Goal: Transaction & Acquisition: Purchase product/service

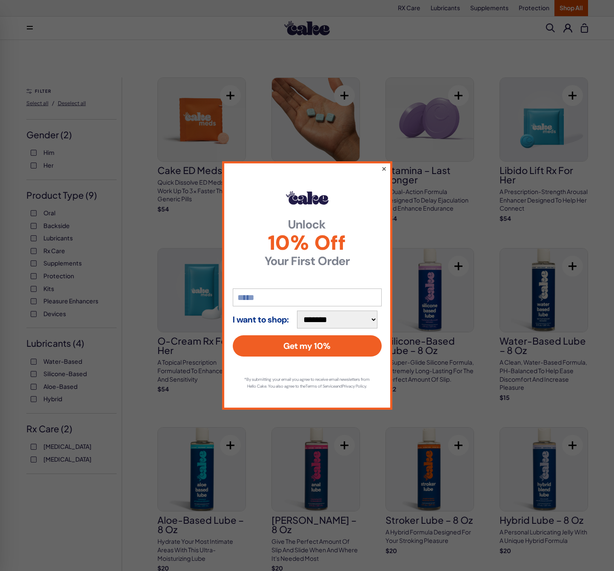
click at [384, 166] on button "×" at bounding box center [384, 168] width 6 height 10
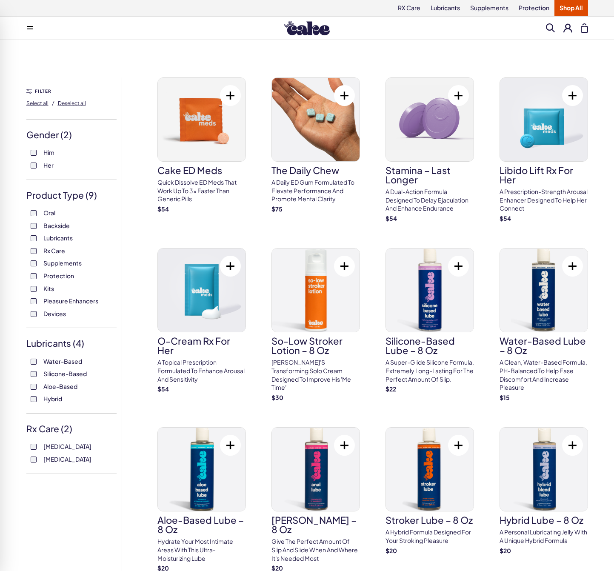
click at [44, 165] on span "Her" at bounding box center [48, 165] width 10 height 11
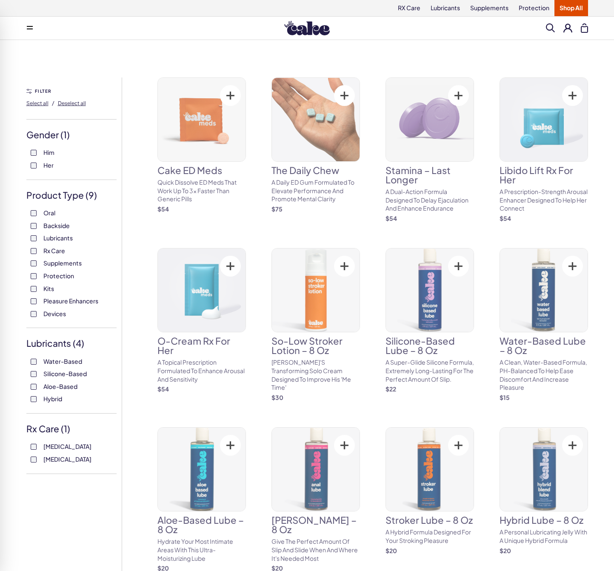
click at [36, 456] on label "Tadalafil" at bounding box center [72, 459] width 82 height 9
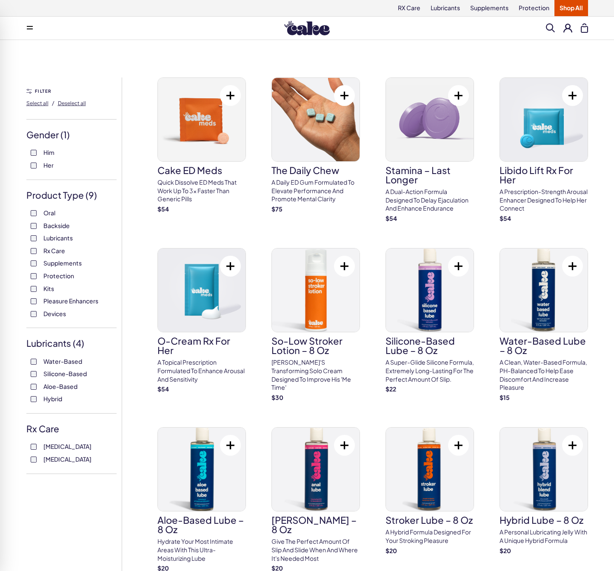
click at [295, 23] on img at bounding box center [307, 28] width 46 height 14
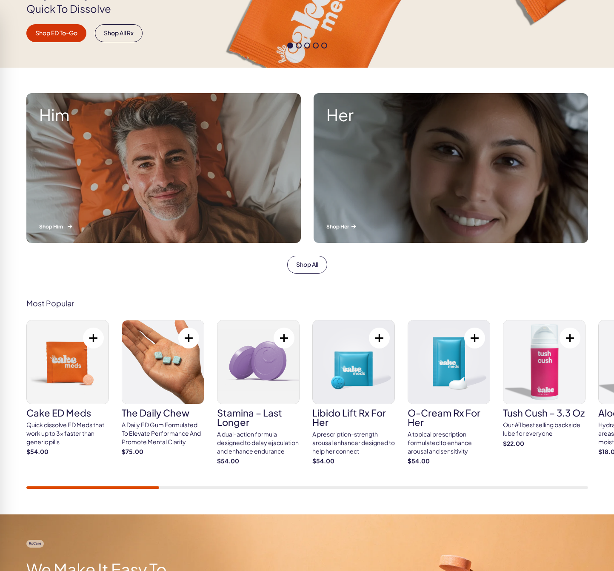
click at [155, 150] on div "Him Shop Him" at bounding box center [163, 168] width 275 height 150
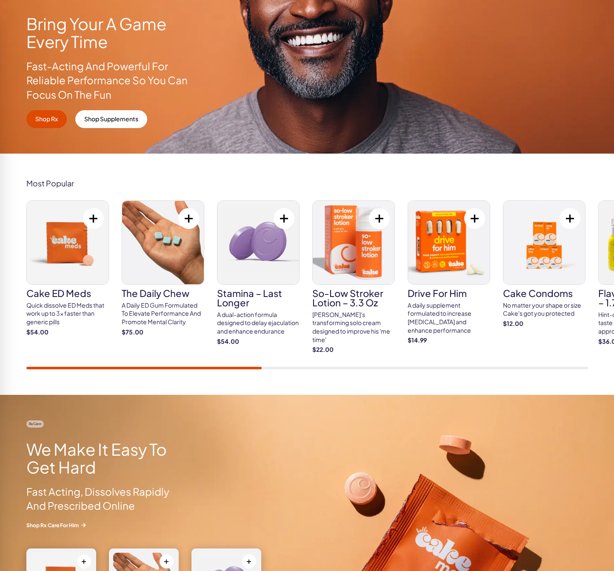
scroll to position [148, 0]
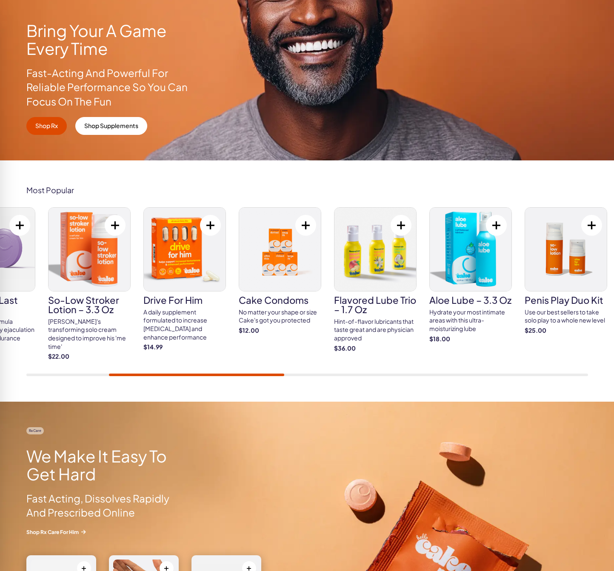
click at [100, 264] on img at bounding box center [90, 249] width 82 height 83
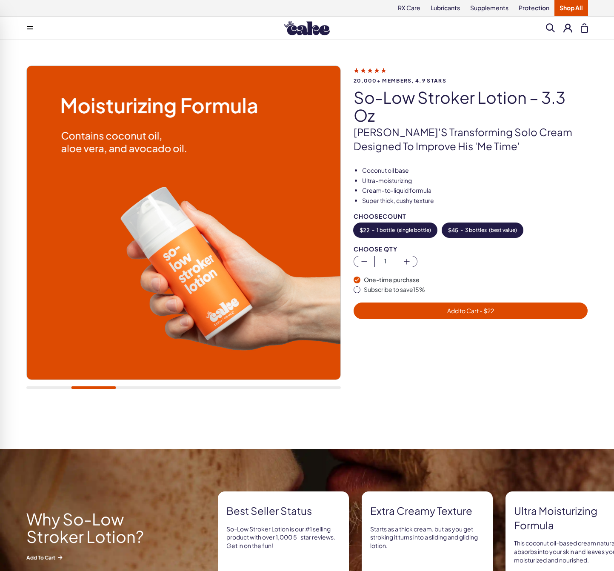
click at [499, 232] on span "( best value )" at bounding box center [503, 230] width 28 height 6
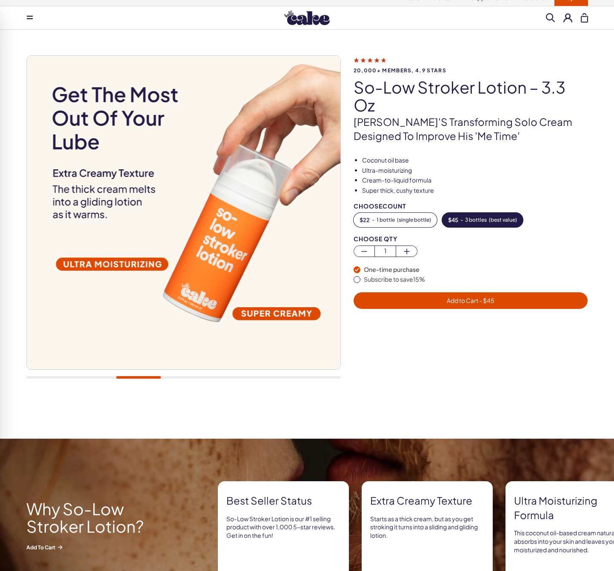
scroll to position [16, 0]
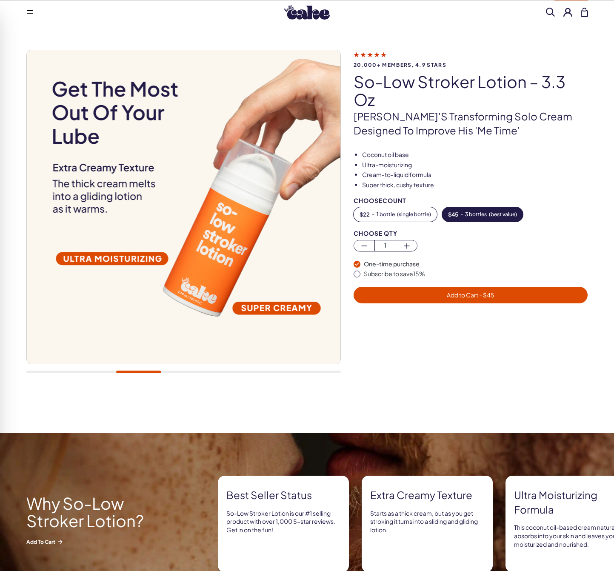
click at [408, 272] on div "Subscribe to save 15 %" at bounding box center [476, 274] width 224 height 9
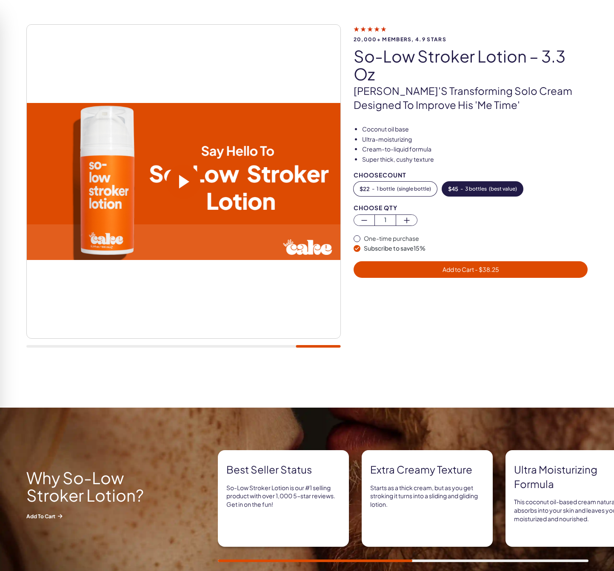
scroll to position [29, 0]
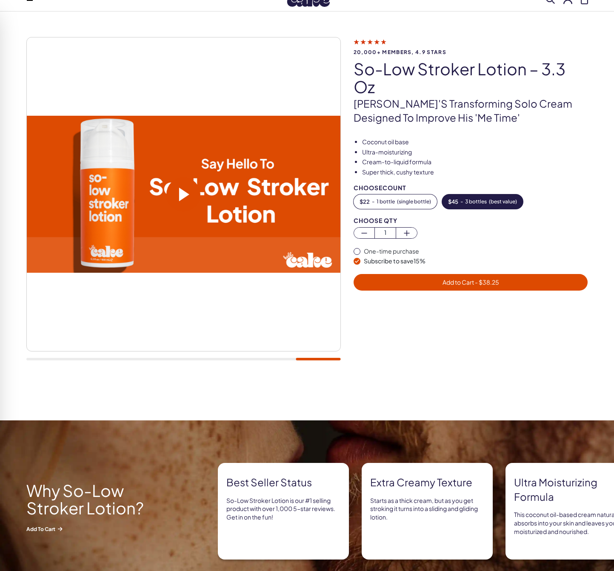
click at [478, 285] on span "- $ 38.25" at bounding box center [486, 282] width 25 height 8
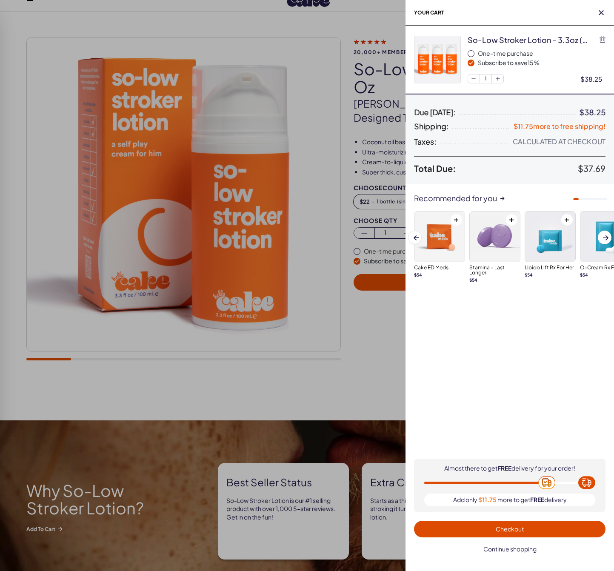
scroll to position [0, 0]
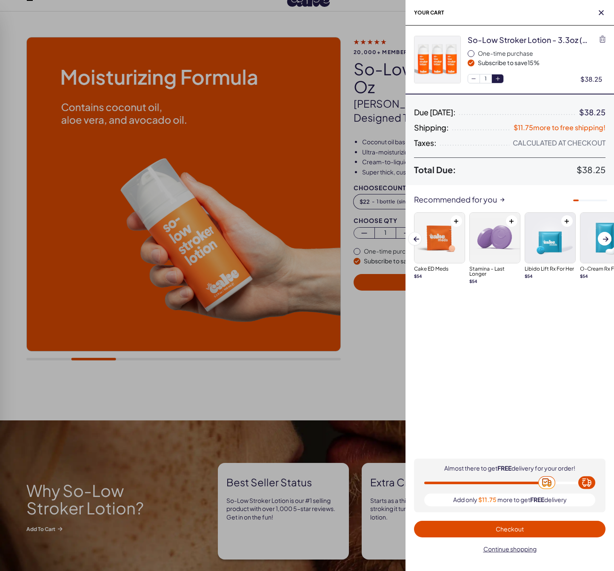
click at [502, 80] on button "button" at bounding box center [498, 78] width 12 height 9
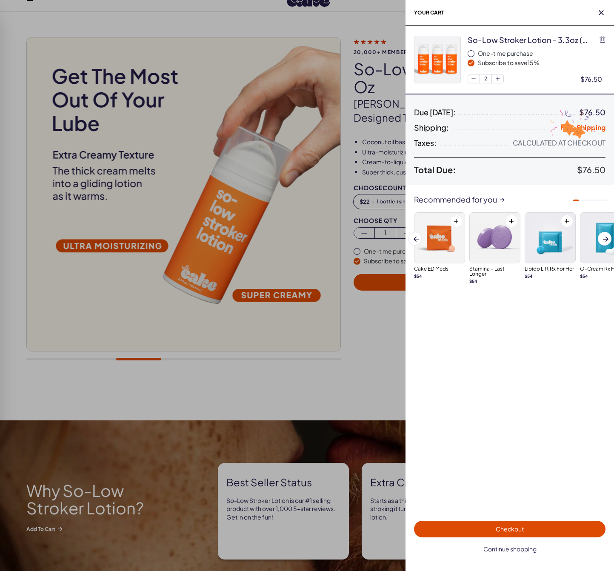
click at [488, 527] on span "Checkout" at bounding box center [509, 529] width 181 height 10
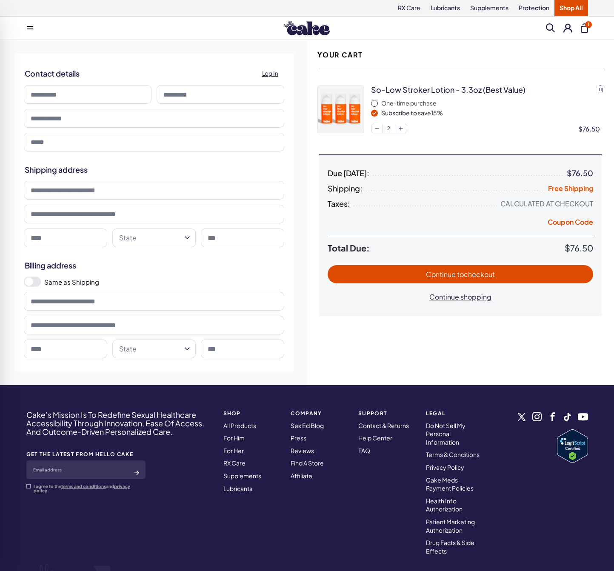
click at [457, 276] on span "to checkout" at bounding box center [476, 274] width 38 height 9
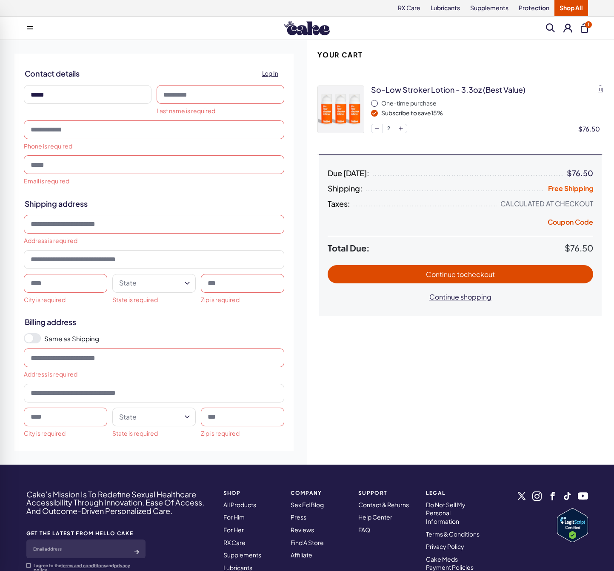
type input "******"
type input "*****"
type input "**********"
type input "*******"
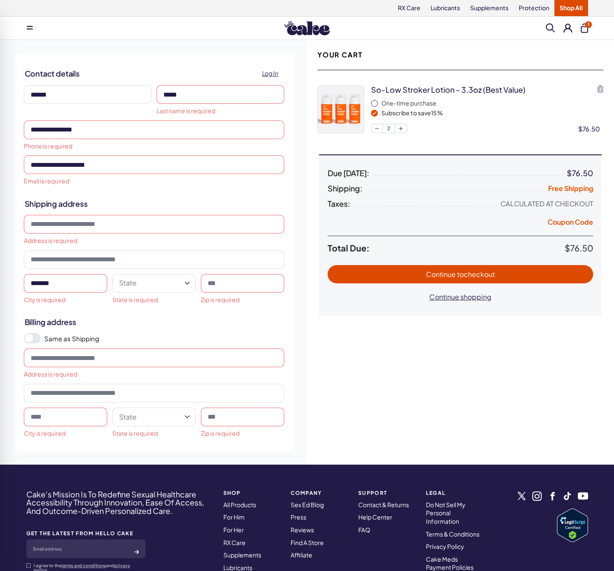
type input "******"
type input "**********"
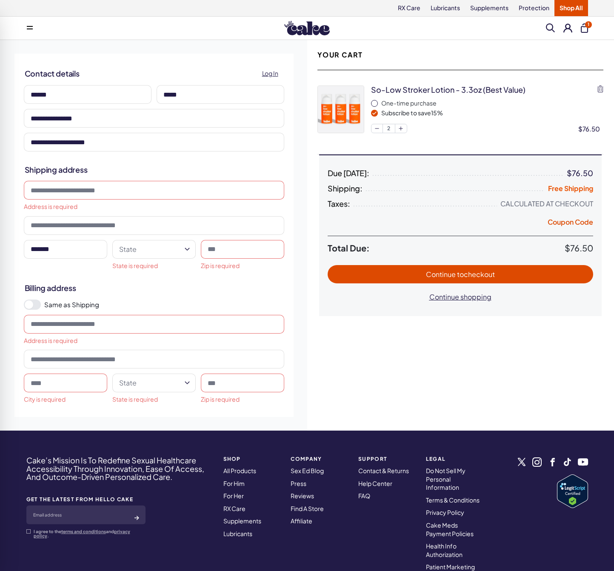
click at [77, 189] on input at bounding box center [154, 190] width 260 height 19
type input "*"
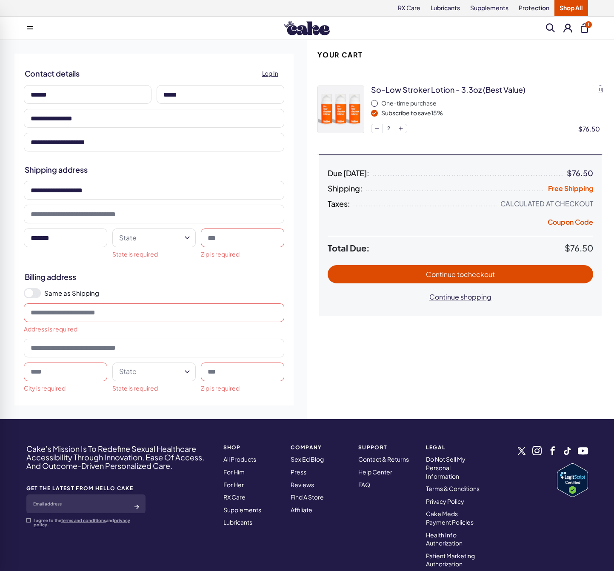
type input "**********"
select select "**"
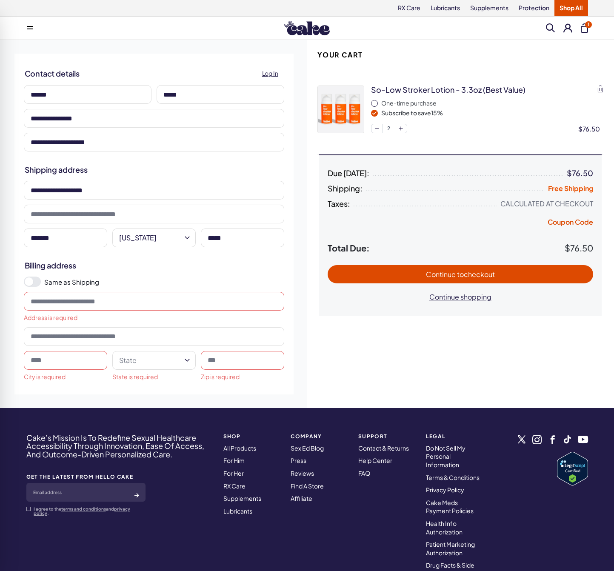
type input "*****"
click at [40, 283] on span at bounding box center [32, 282] width 17 height 10
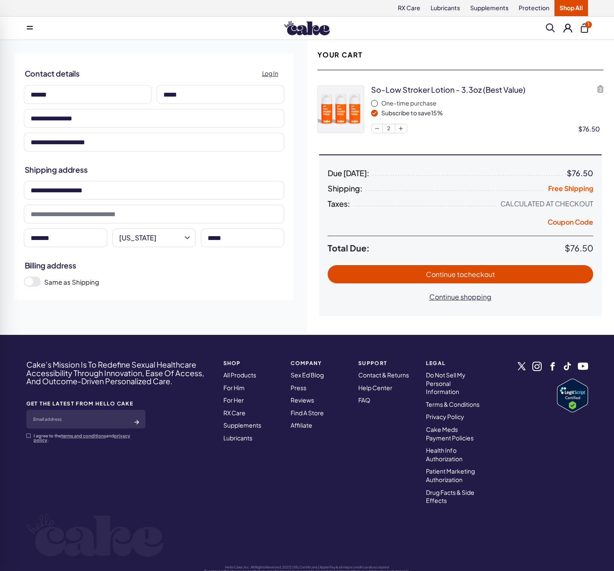
click at [477, 275] on span "to checkout" at bounding box center [476, 274] width 38 height 9
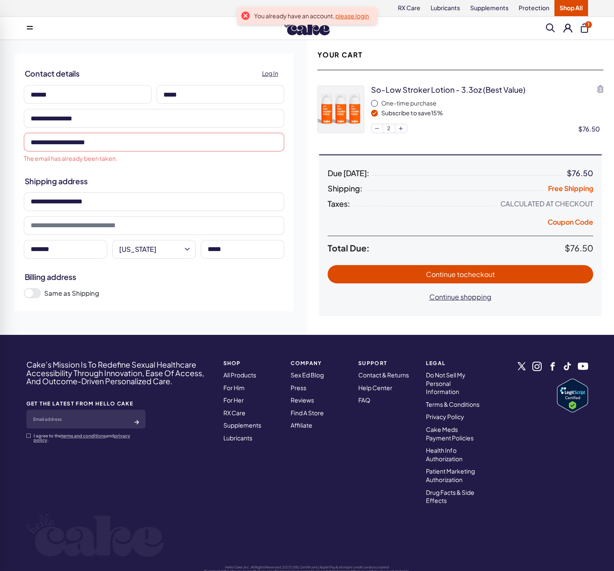
click at [342, 16] on link "please login" at bounding box center [352, 16] width 34 height 8
click at [566, 30] on button at bounding box center [567, 27] width 9 height 9
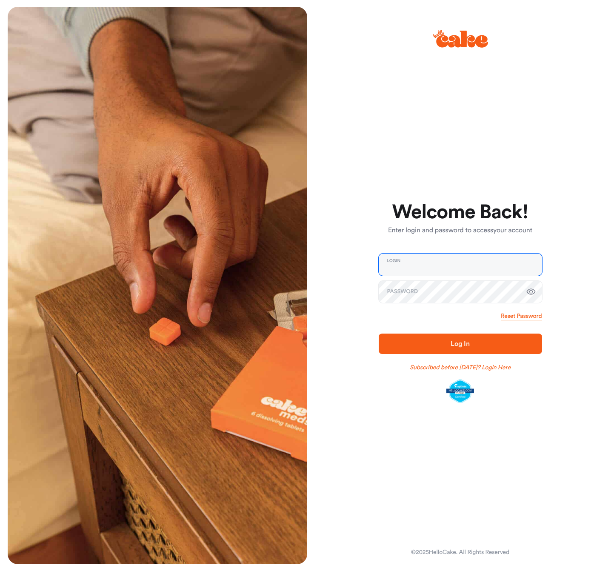
click at [441, 260] on input "email" at bounding box center [460, 265] width 163 height 22
click at [379, 334] on button "Log In" at bounding box center [460, 344] width 163 height 20
click at [435, 341] on span "Log In" at bounding box center [460, 344] width 136 height 10
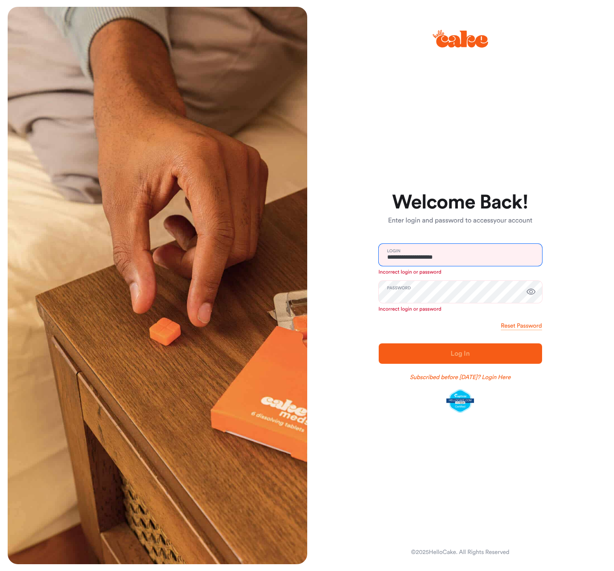
click at [395, 259] on input "**********" at bounding box center [460, 255] width 163 height 22
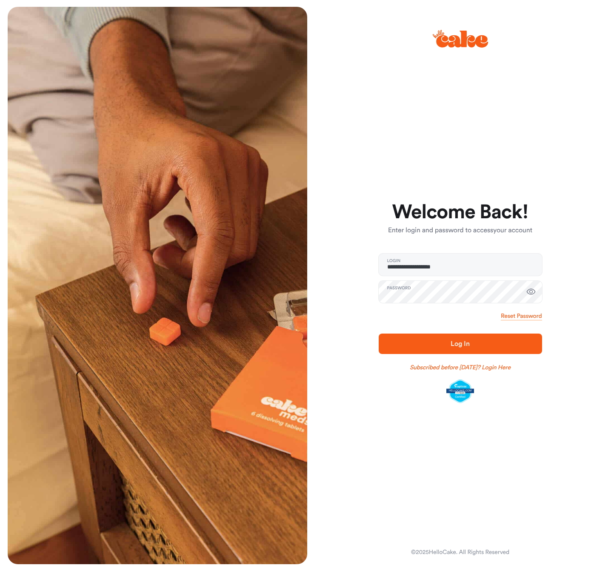
click at [473, 344] on span "Log In" at bounding box center [460, 344] width 136 height 10
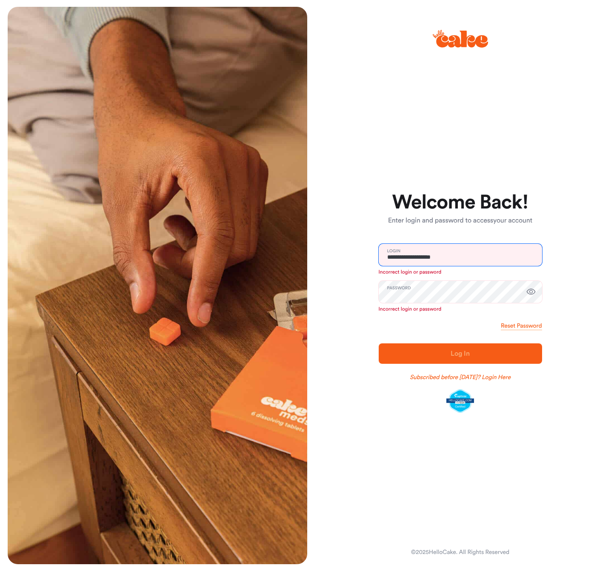
click at [391, 260] on input "**********" at bounding box center [460, 255] width 163 height 22
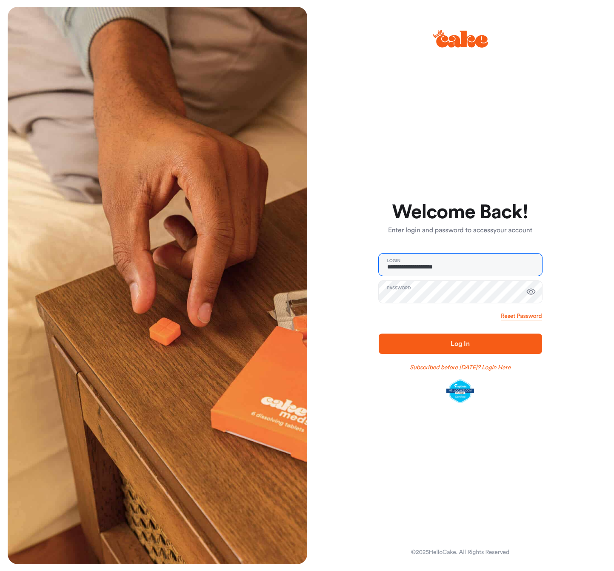
type input "**********"
click at [363, 311] on div "**********" at bounding box center [457, 286] width 300 height 558
click at [539, 290] on button "button" at bounding box center [531, 291] width 17 height 17
click at [484, 344] on span "Log In" at bounding box center [460, 344] width 136 height 10
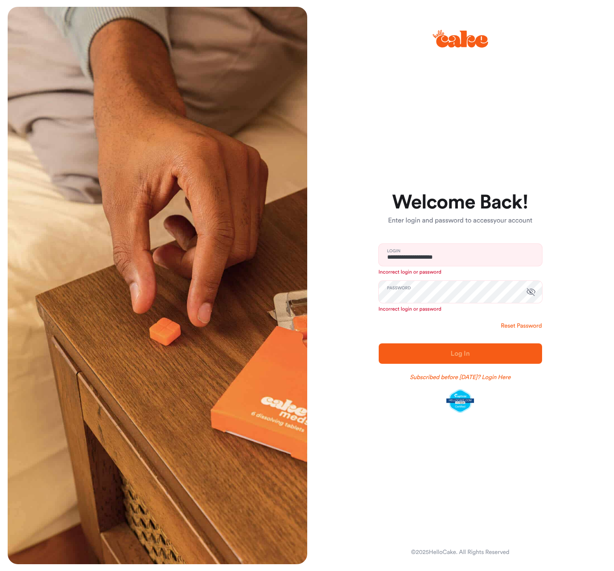
click at [514, 323] on link "Reset Password" at bounding box center [521, 326] width 41 height 9
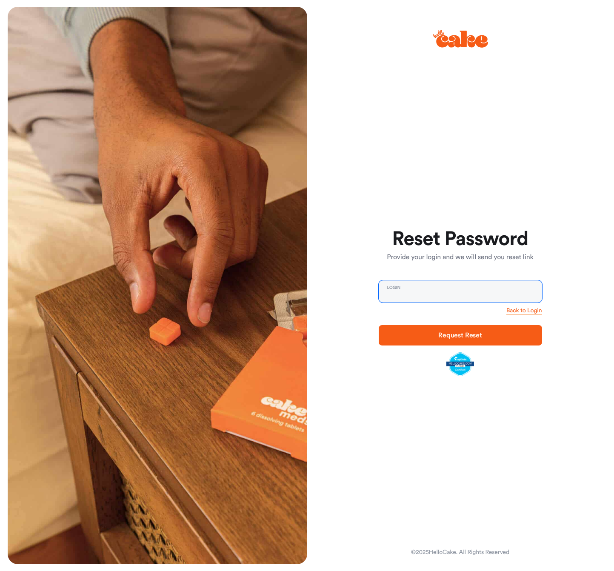
click at [408, 292] on input "email" at bounding box center [460, 291] width 163 height 22
click at [436, 315] on div "Back to Login" at bounding box center [460, 310] width 163 height 9
click at [392, 297] on input "**********" at bounding box center [460, 291] width 163 height 22
type input "**********"
click at [427, 334] on span "Request Reset" at bounding box center [460, 335] width 136 height 10
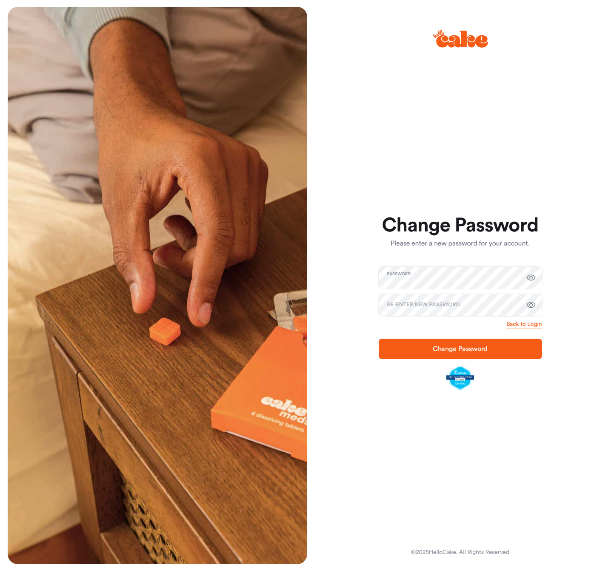
click at [474, 449] on div "Change Password Please enter a new password for your account. Password Re-enter…" at bounding box center [457, 286] width 300 height 558
click at [561, 431] on div "Change Password Please enter a new password for your account. Password Re-enter…" at bounding box center [457, 286] width 300 height 558
click at [509, 352] on span "Change Password" at bounding box center [460, 349] width 136 height 10
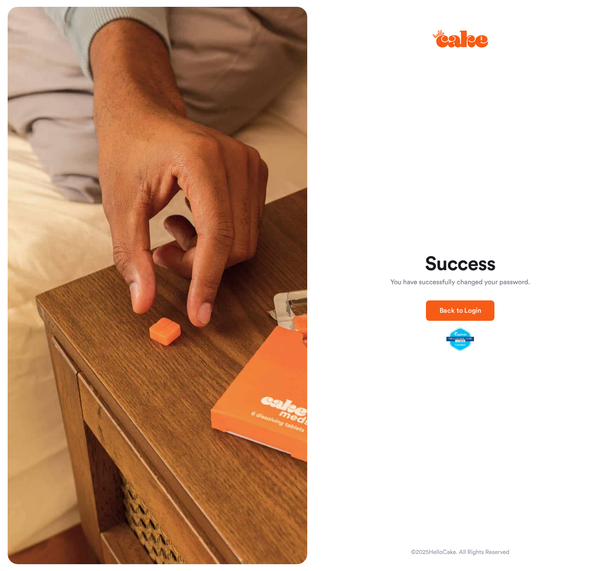
click at [452, 302] on button "Back to Login" at bounding box center [460, 310] width 69 height 20
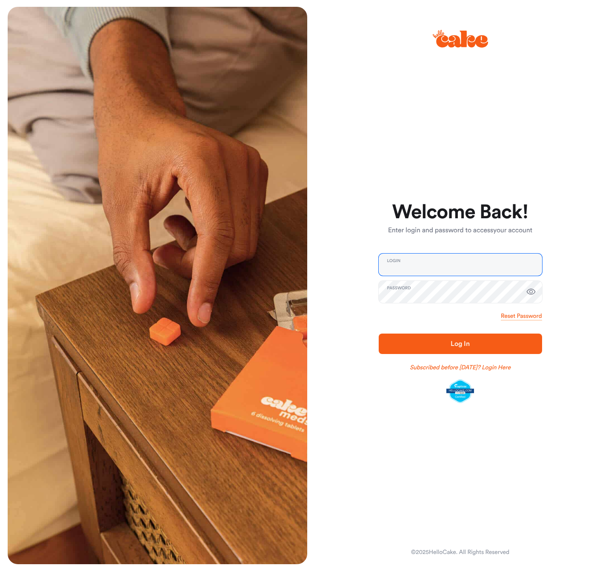
click at [429, 263] on input "email" at bounding box center [460, 265] width 163 height 22
type input "**********"
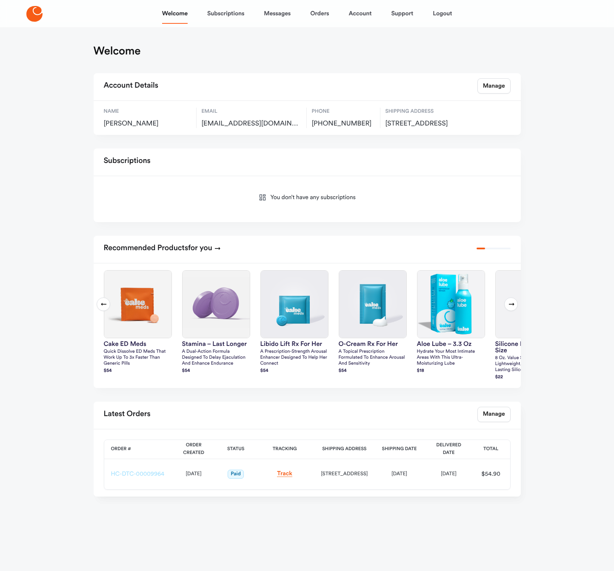
click at [149, 477] on link "HC-DTC-00009964" at bounding box center [138, 474] width 54 height 6
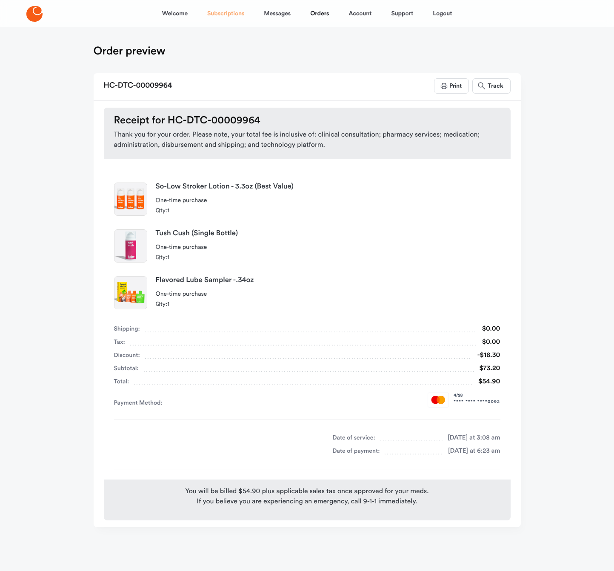
click at [212, 17] on link "Subscriptions" at bounding box center [225, 13] width 37 height 20
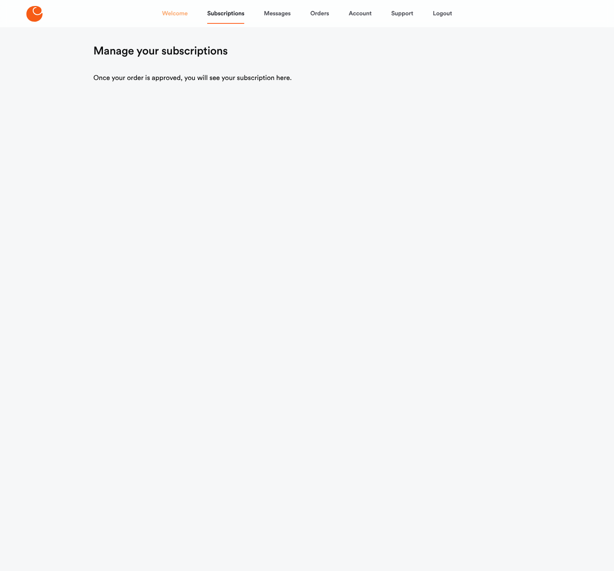
click at [184, 14] on link "Welcome" at bounding box center [175, 13] width 26 height 20
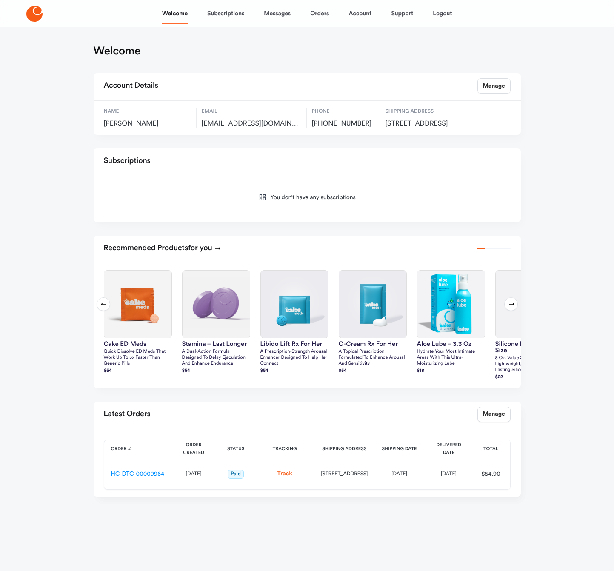
click at [30, 15] on icon at bounding box center [34, 14] width 16 height 16
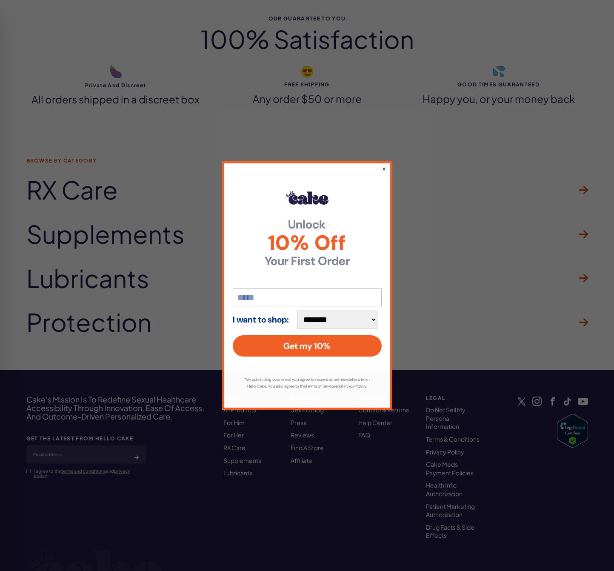
scroll to position [2438, 0]
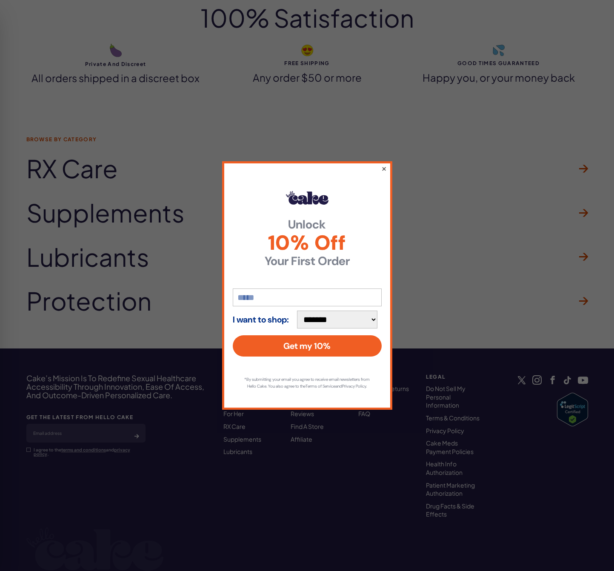
click at [384, 166] on button "×" at bounding box center [384, 168] width 6 height 10
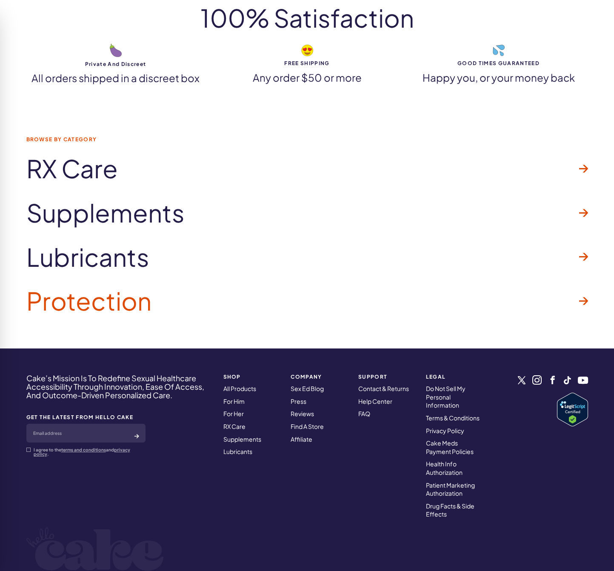
click at [584, 296] on link "Protection" at bounding box center [307, 301] width 562 height 44
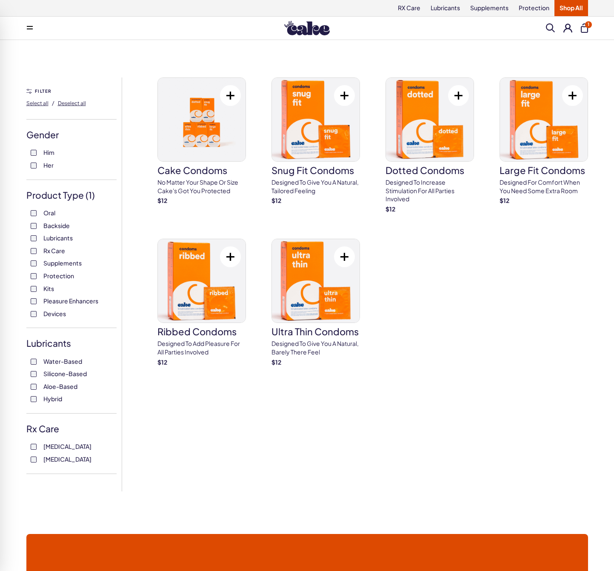
click at [64, 300] on span "Pleasure Enhancers" at bounding box center [70, 300] width 55 height 11
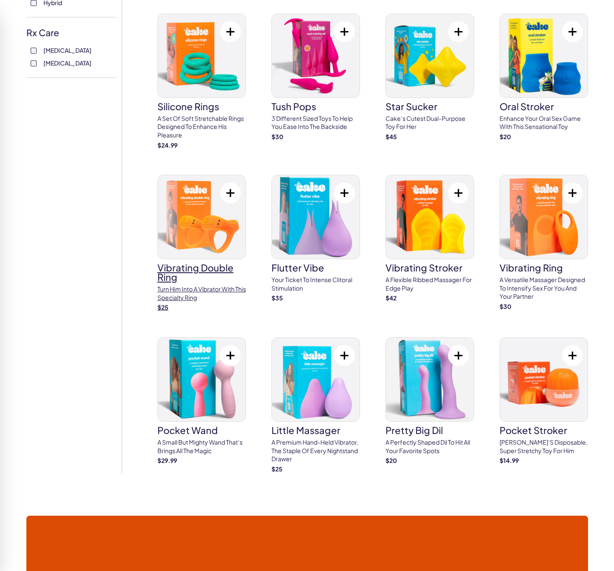
scroll to position [399, 0]
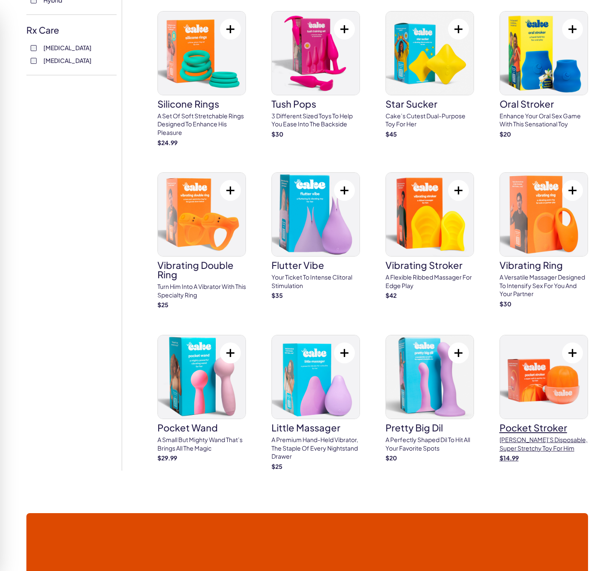
click at [530, 357] on img at bounding box center [544, 376] width 88 height 83
click at [200, 249] on link "vibrating double ring Turn him into a vibrator with this specialty ring $ 25" at bounding box center [201, 240] width 89 height 137
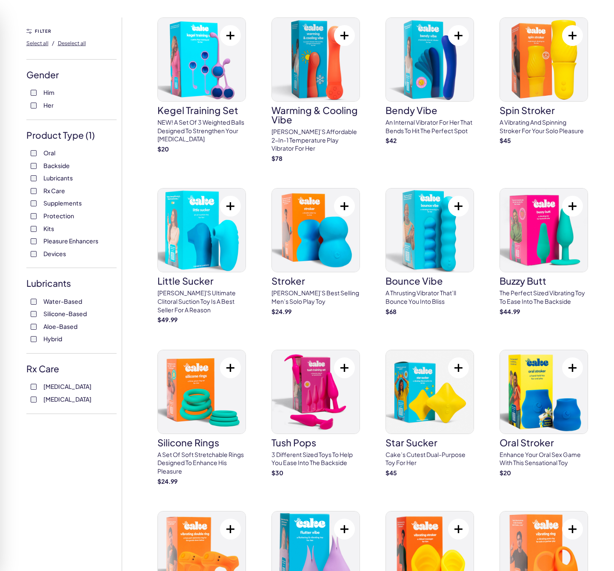
scroll to position [56, 0]
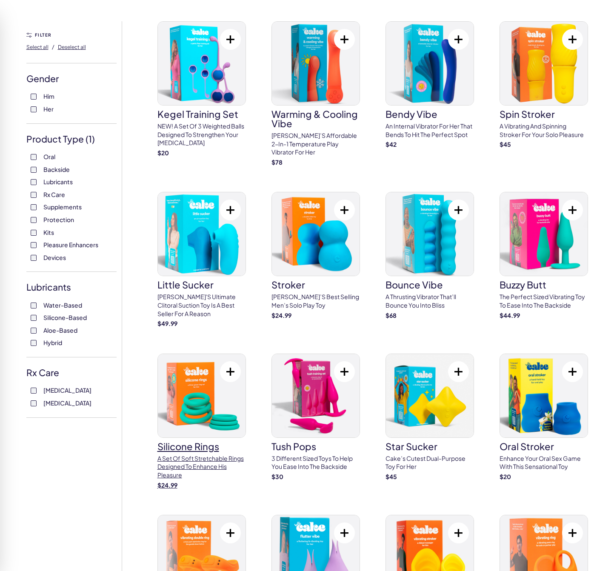
click at [203, 455] on p "A set of soft stretchable rings designed to enhance his pleasure" at bounding box center [201, 467] width 89 height 25
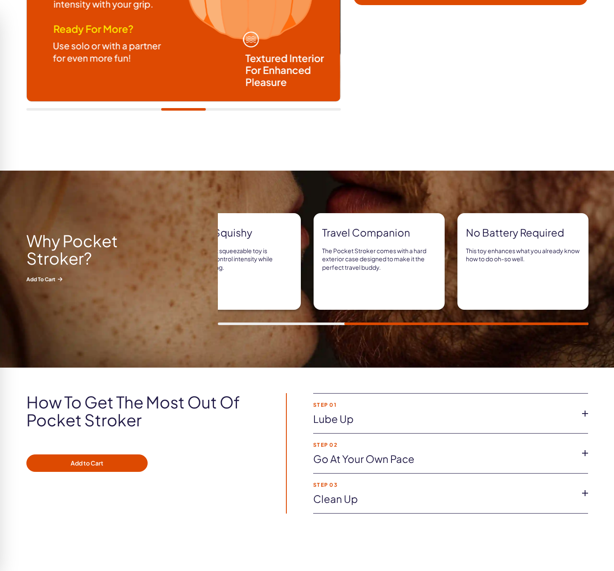
scroll to position [280, 0]
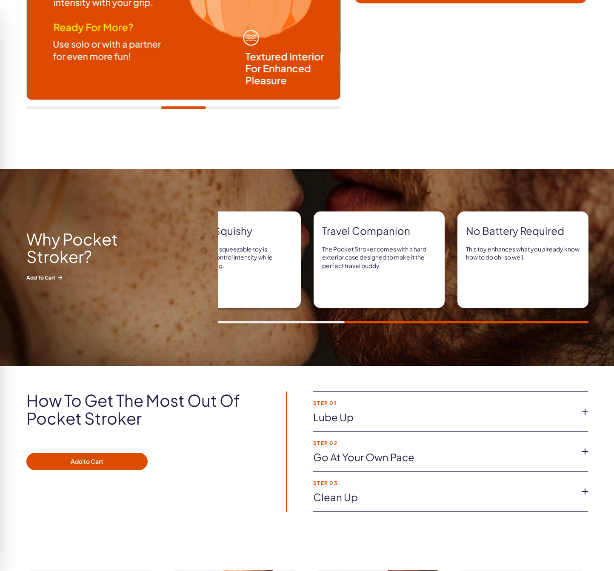
click at [384, 411] on link "Lube up" at bounding box center [443, 417] width 261 height 14
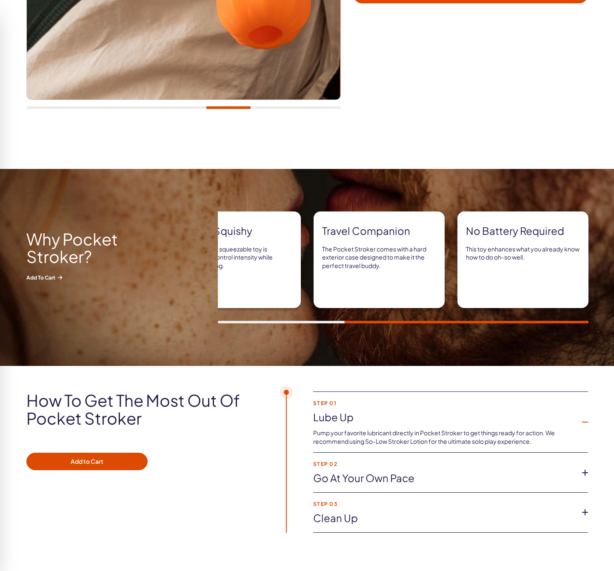
click at [370, 475] on link "Go at your own pace" at bounding box center [443, 478] width 261 height 14
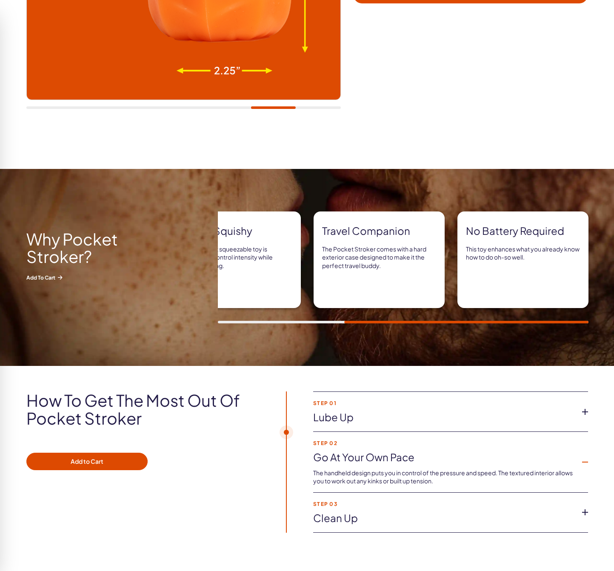
click at [373, 512] on link "Clean up" at bounding box center [443, 518] width 261 height 14
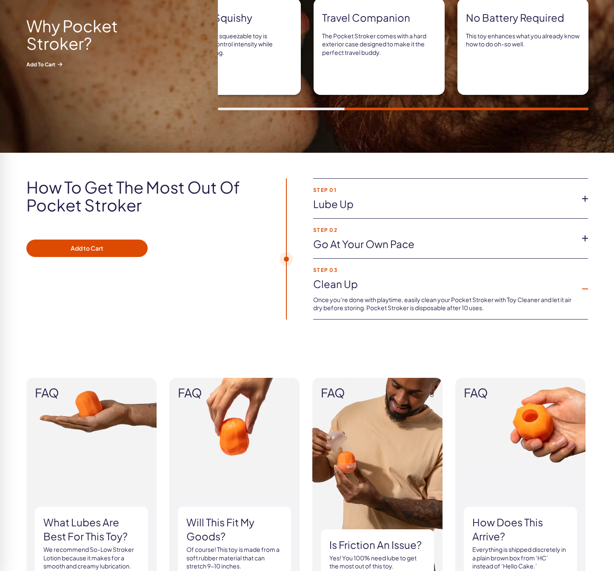
scroll to position [373, 0]
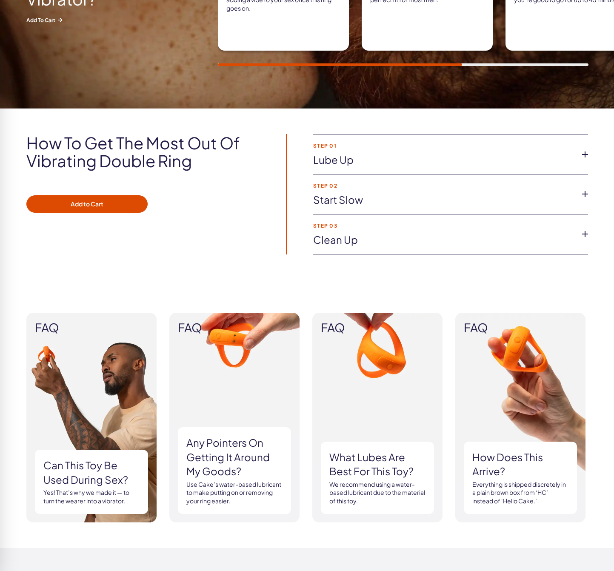
scroll to position [538, 0]
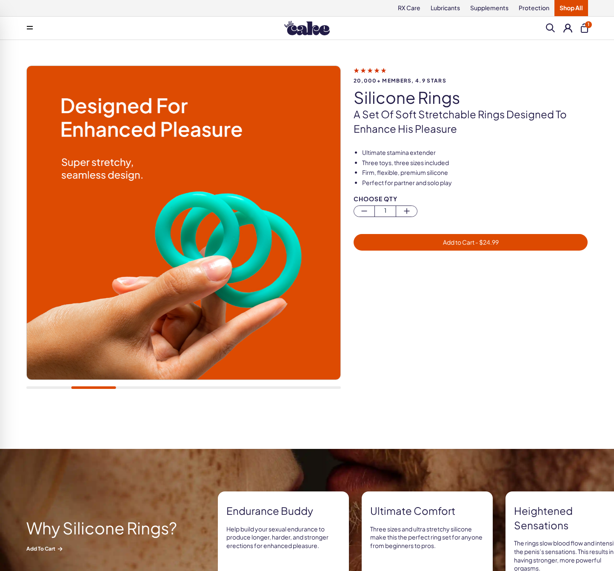
click at [283, 301] on img at bounding box center [183, 223] width 314 height 314
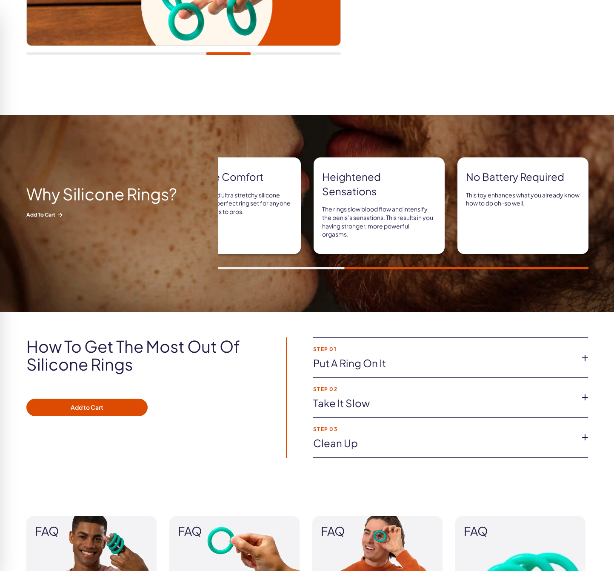
scroll to position [355, 0]
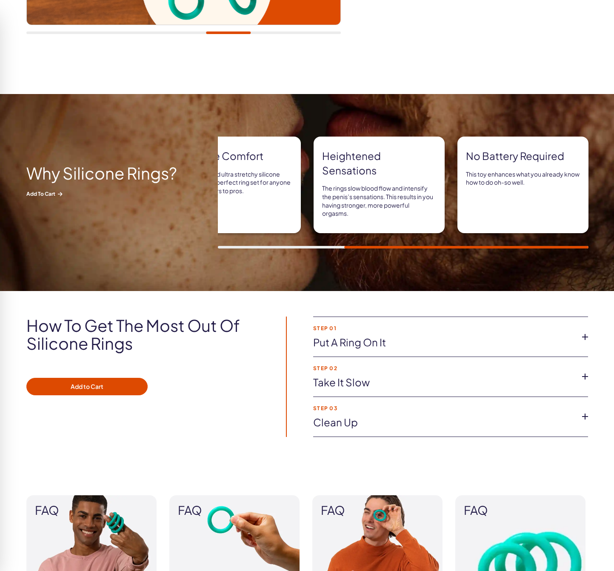
click at [521, 349] on link "Put a ring on it" at bounding box center [443, 342] width 261 height 14
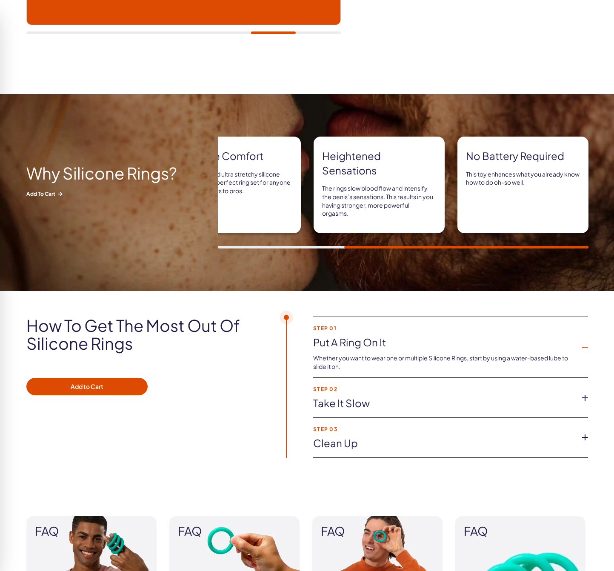
click at [520, 393] on li "Step 02 Take it slow Test out each of our three sizes to see what gets you goin…" at bounding box center [450, 398] width 275 height 40
click at [533, 399] on link "Take it slow" at bounding box center [443, 403] width 261 height 14
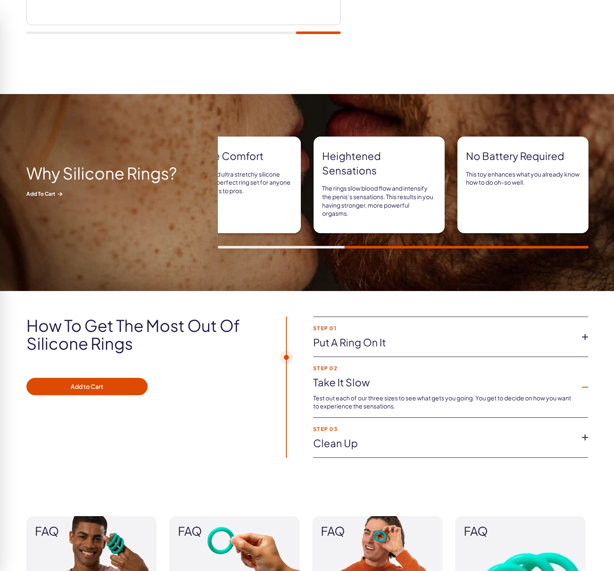
click at [515, 448] on link "Clean up" at bounding box center [443, 443] width 261 height 14
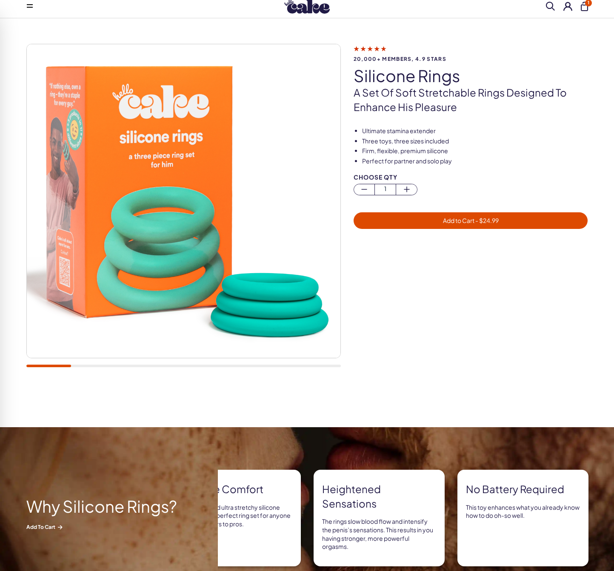
scroll to position [0, 0]
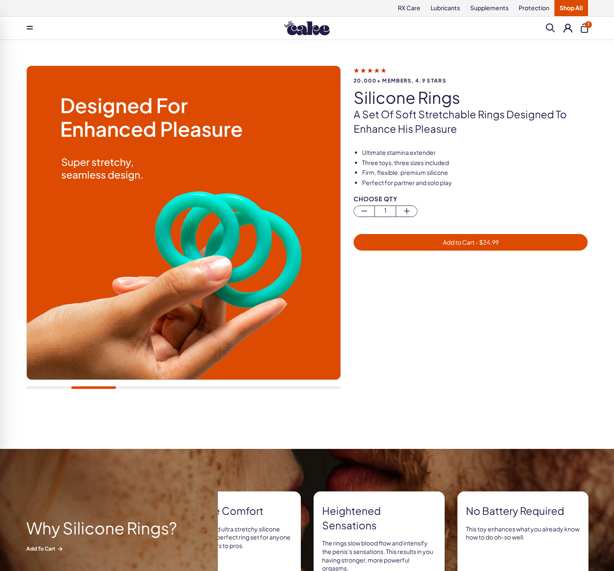
click at [443, 240] on span "Add to Cart - $ 24.99" at bounding box center [471, 242] width 56 height 8
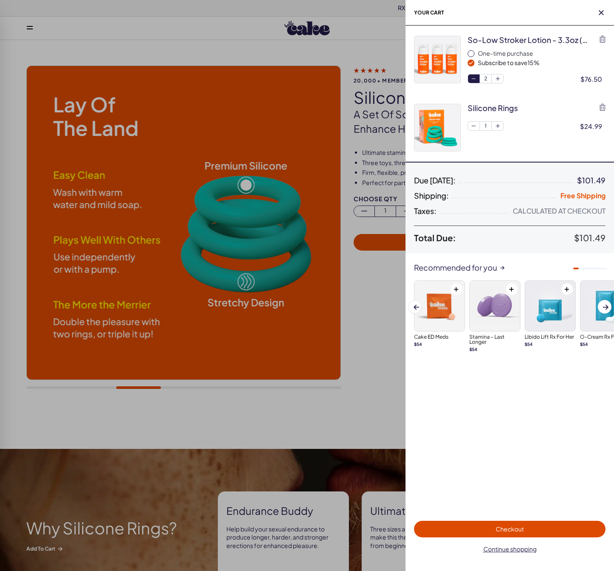
click at [473, 80] on icon "button" at bounding box center [473, 78] width 7 height 7
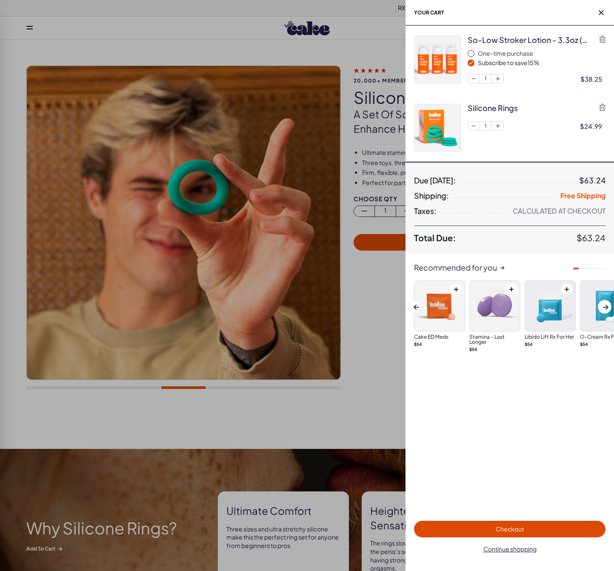
click at [495, 526] on span "Checkout" at bounding box center [509, 529] width 181 height 10
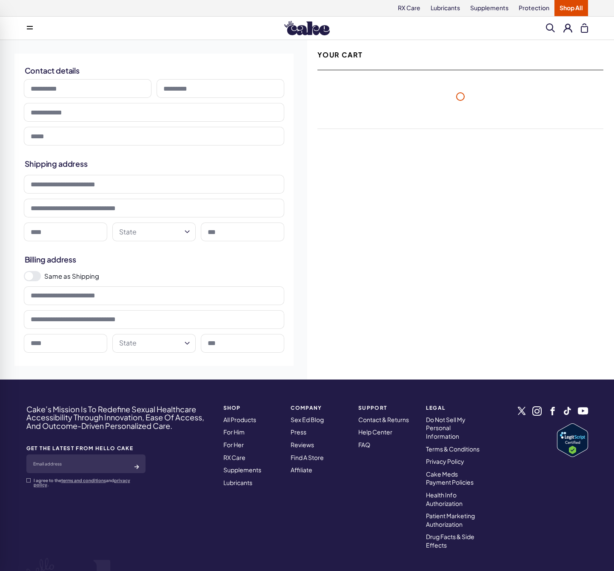
select select "**"
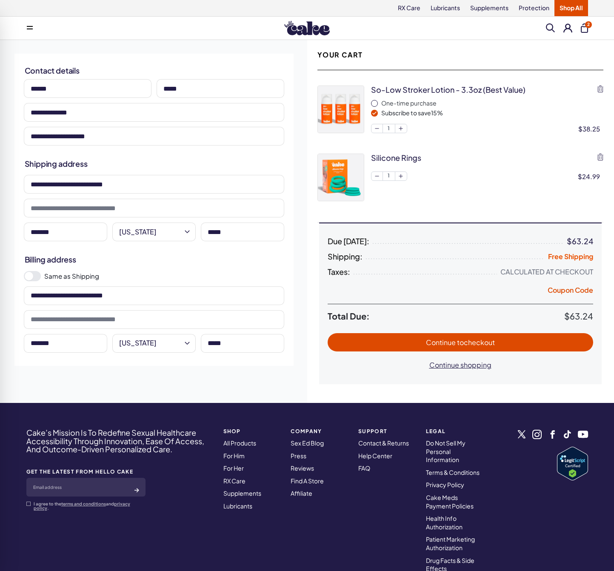
click at [459, 343] on span "to checkout" at bounding box center [476, 342] width 38 height 9
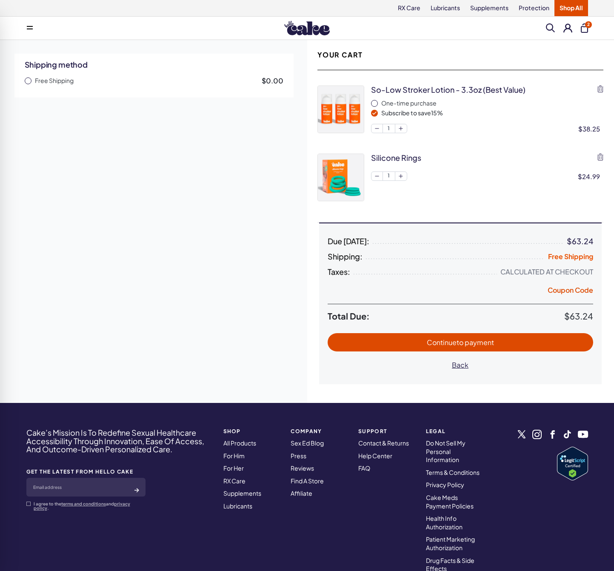
click at [63, 81] on span "Free Shipping" at bounding box center [54, 81] width 39 height 9
click at [429, 340] on span "Continue to payment" at bounding box center [460, 342] width 67 height 9
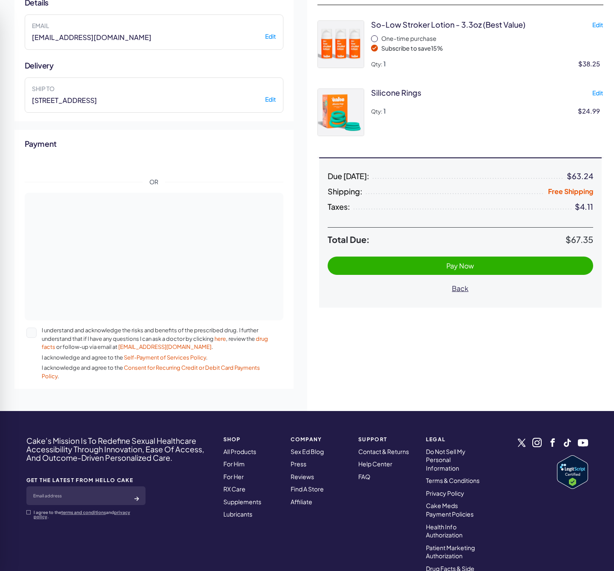
scroll to position [67, 0]
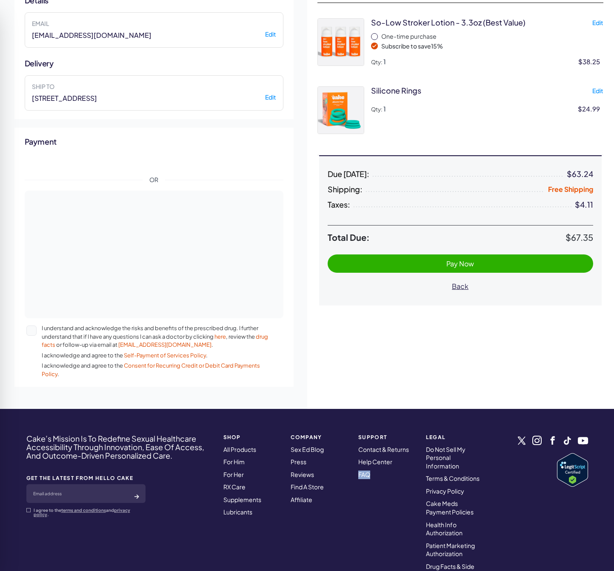
click at [438, 260] on span "Pay Now" at bounding box center [460, 264] width 249 height 10
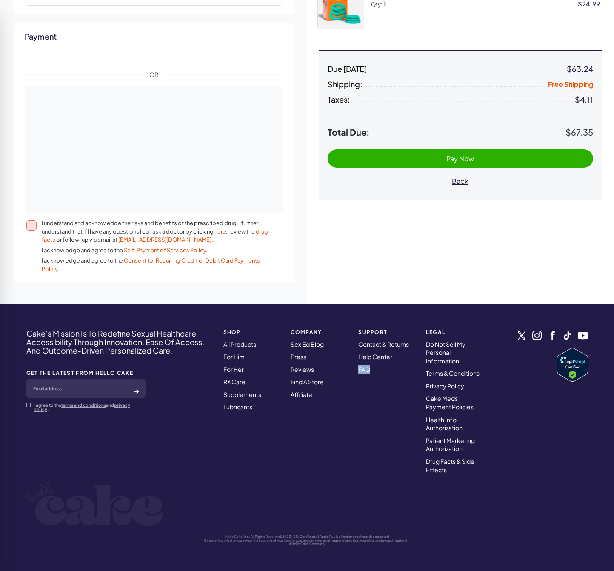
scroll to position [173, 0]
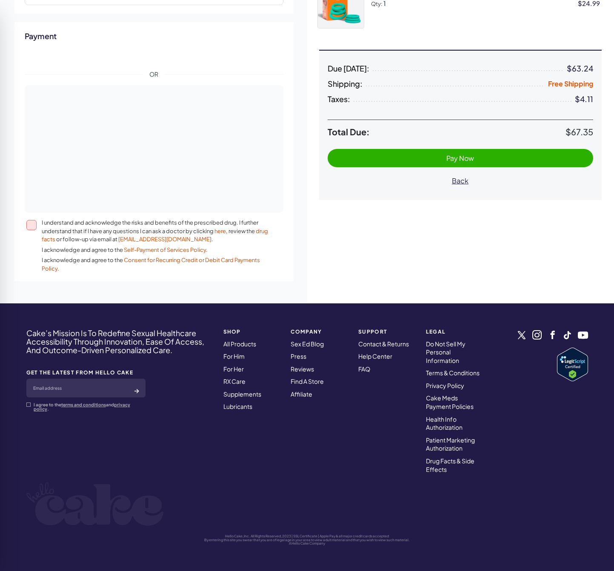
click at [73, 226] on span "I understand and acknowledge the risks and benefits of the prescribed drug. I f…" at bounding box center [156, 231] width 228 height 25
click at [37, 226] on button "I understand and acknowledge the risks and benefits of the prescribed drug. I f…" at bounding box center [31, 225] width 10 height 10
click at [412, 149] on button "Pay Now" at bounding box center [461, 158] width 266 height 18
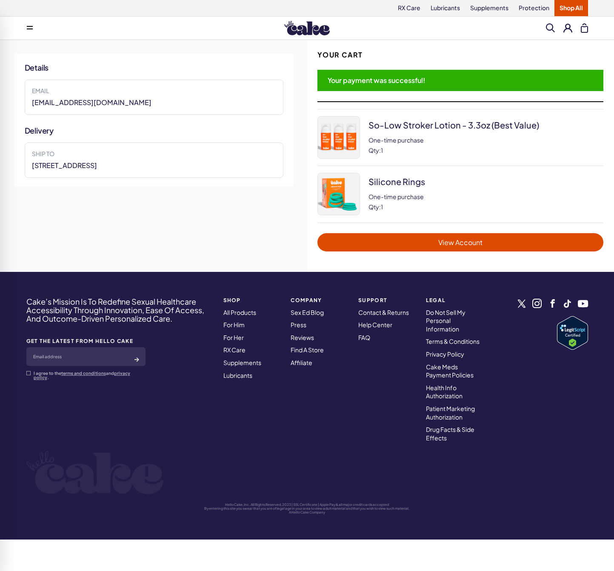
click at [404, 239] on span "View Account" at bounding box center [460, 242] width 269 height 10
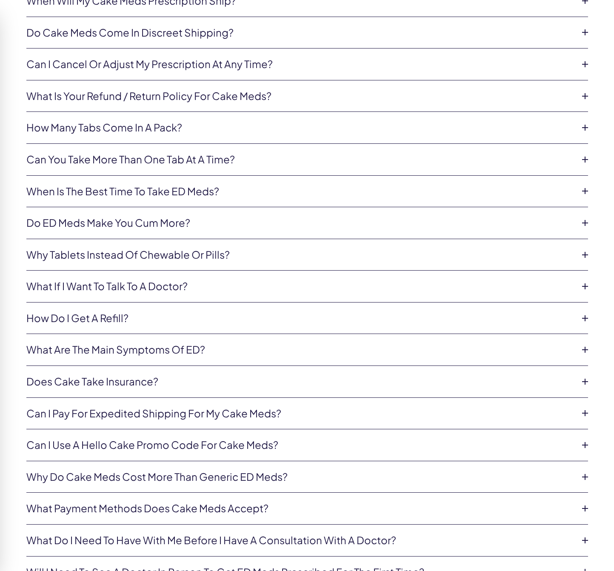
scroll to position [1604, 0]
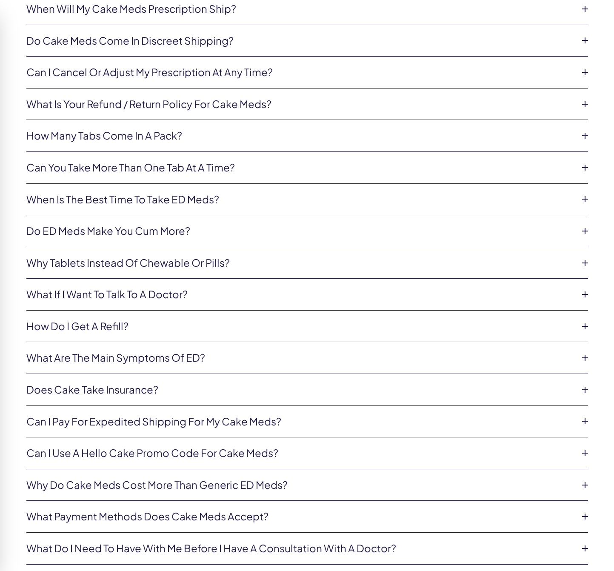
click at [197, 224] on link "Do ED meds make you cum more?" at bounding box center [300, 231] width 548 height 14
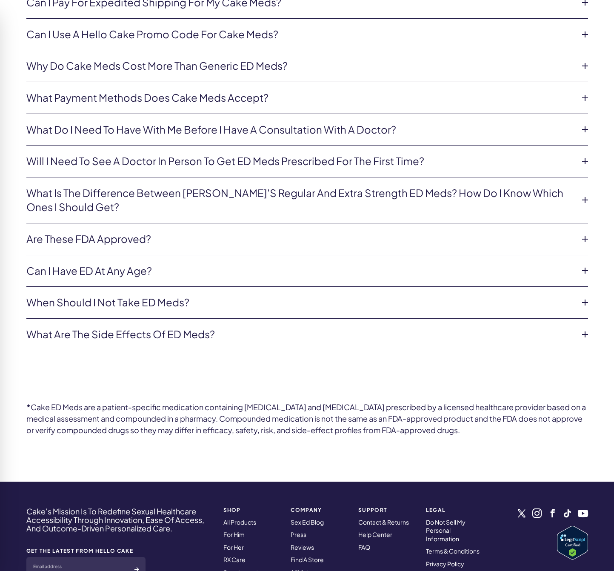
scroll to position [2048, 0]
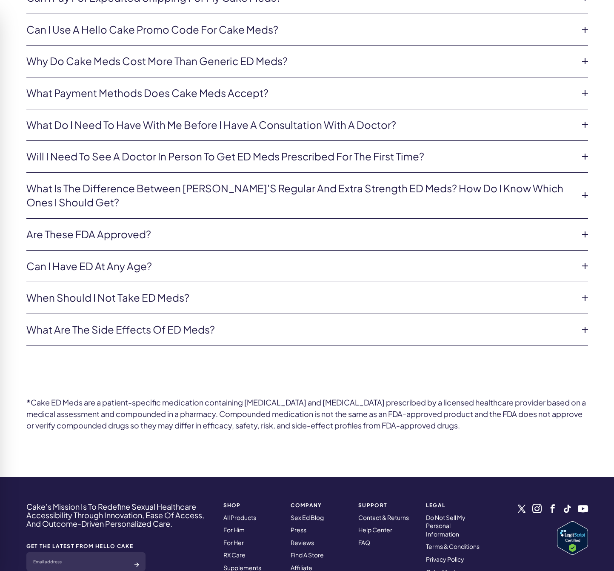
click at [238, 232] on link "Are these FDA approved?" at bounding box center [300, 234] width 548 height 14
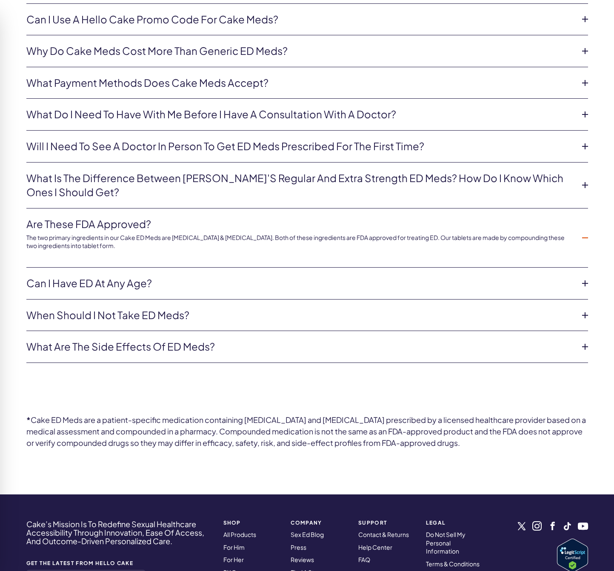
scroll to position [2028, 0]
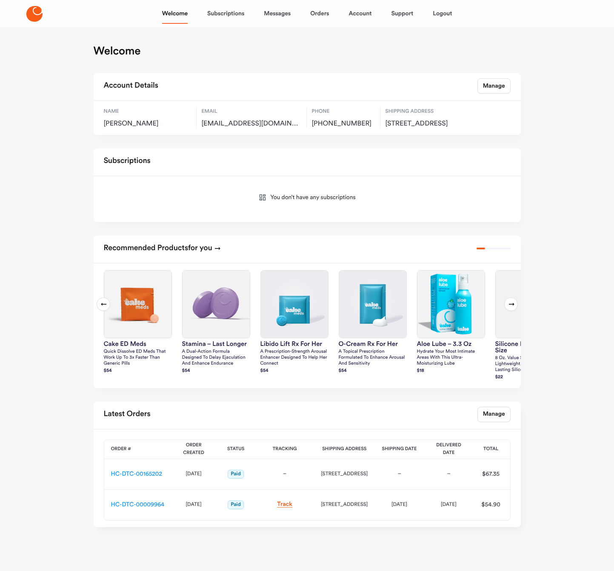
click at [292, 206] on div "You don’t have any subscriptions" at bounding box center [307, 199] width 407 height 32
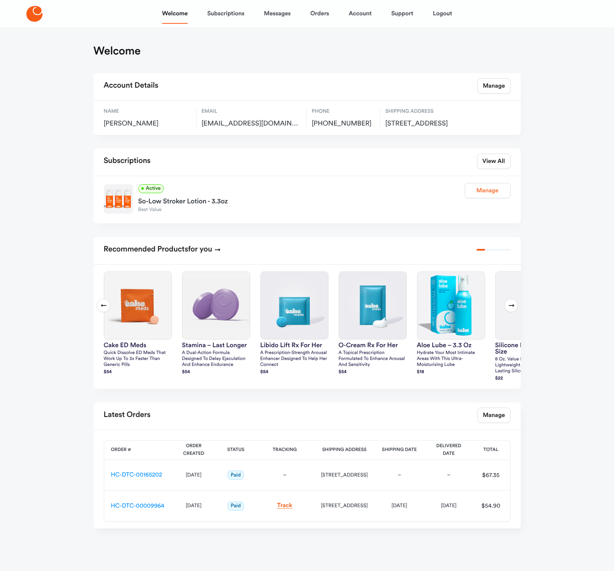
click at [482, 198] on link "Manage" at bounding box center [488, 190] width 46 height 15
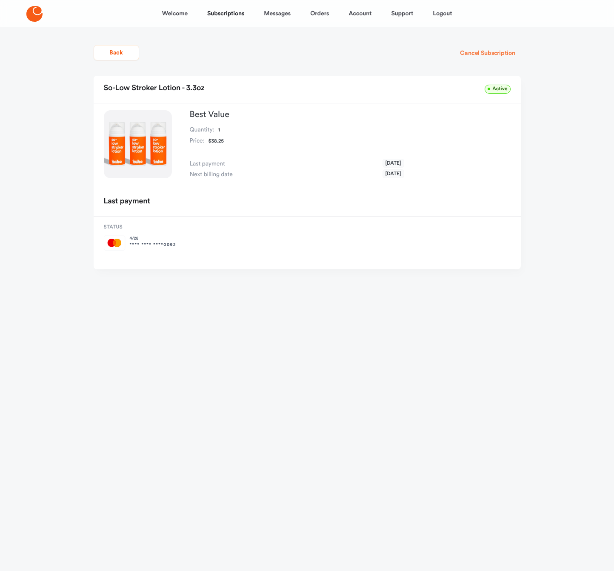
click at [497, 54] on button "Cancel Subscription" at bounding box center [488, 53] width 66 height 15
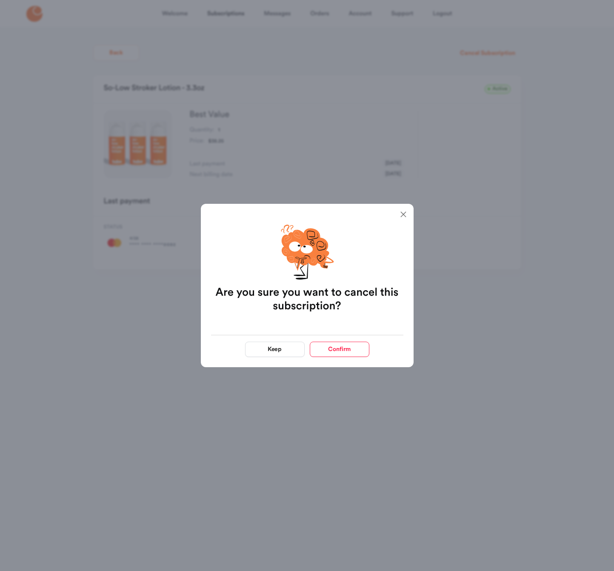
click at [403, 214] on icon "button" at bounding box center [403, 215] width 6 height 6
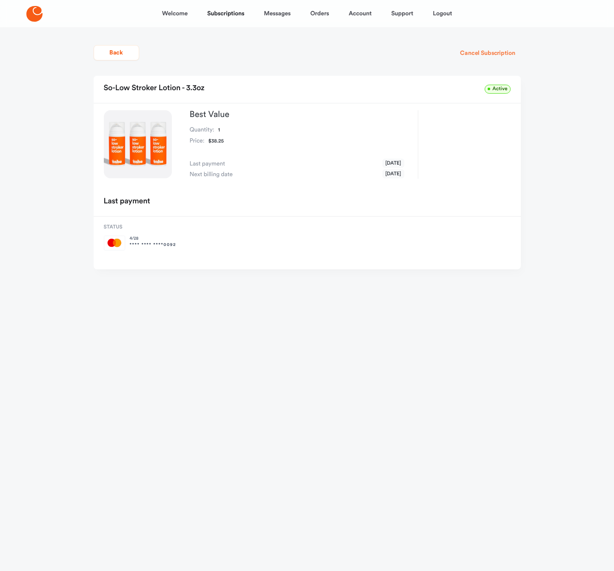
click at [500, 55] on button "Cancel Subscription" at bounding box center [488, 53] width 66 height 15
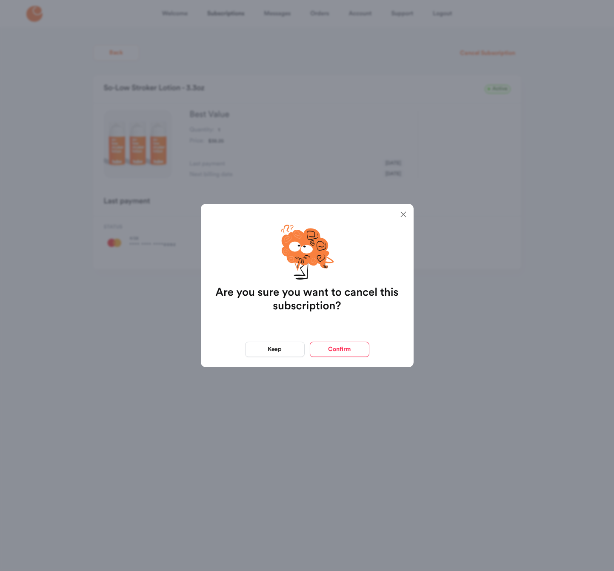
click at [403, 214] on icon "button" at bounding box center [403, 215] width 6 height 6
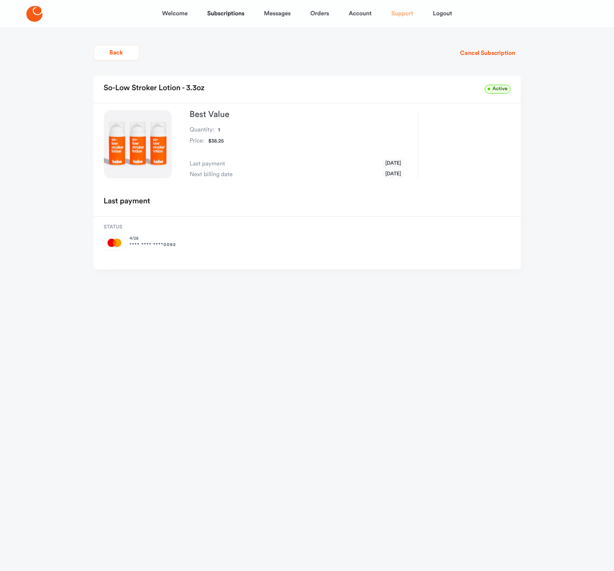
click at [410, 14] on link "Support" at bounding box center [402, 13] width 22 height 20
click at [126, 57] on button "Back" at bounding box center [117, 52] width 46 height 15
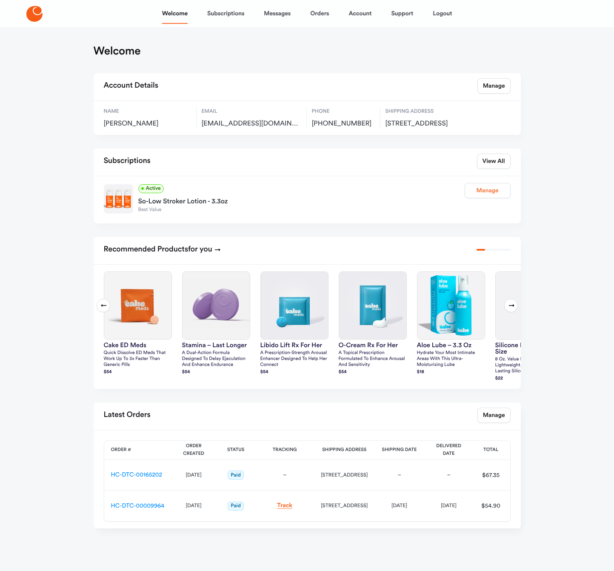
click at [499, 198] on link "Manage" at bounding box center [488, 190] width 46 height 15
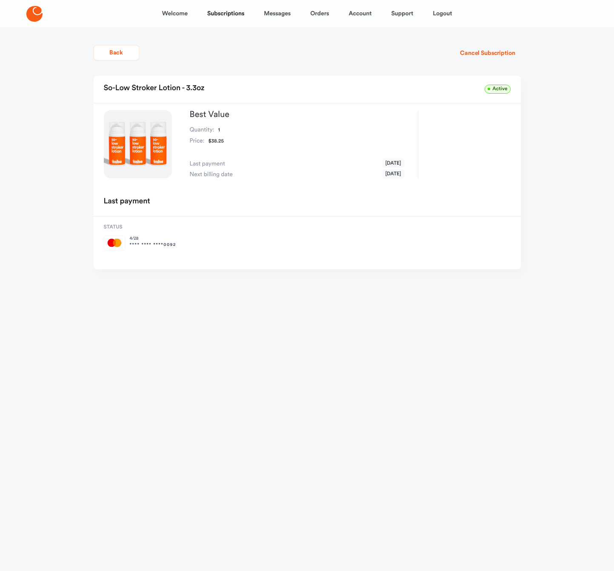
click at [392, 174] on span "[DATE]" at bounding box center [394, 173] width 22 height 9
click at [387, 172] on span "[DATE]" at bounding box center [394, 173] width 22 height 9
click at [194, 91] on h2 "so-low stroker lotion - 3.3oz" at bounding box center [154, 88] width 101 height 15
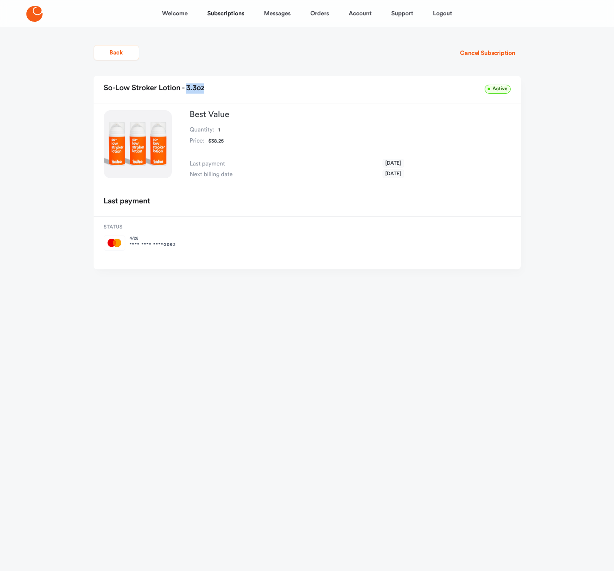
click at [194, 91] on h2 "so-low stroker lotion - 3.3oz" at bounding box center [154, 88] width 101 height 15
click at [186, 206] on div "Last payment" at bounding box center [307, 202] width 427 height 27
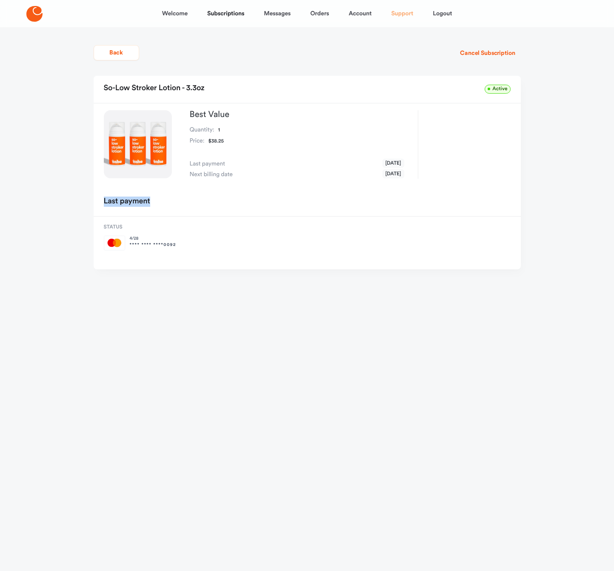
click at [399, 17] on link "Support" at bounding box center [402, 13] width 22 height 20
click at [129, 52] on button "Back" at bounding box center [117, 52] width 46 height 15
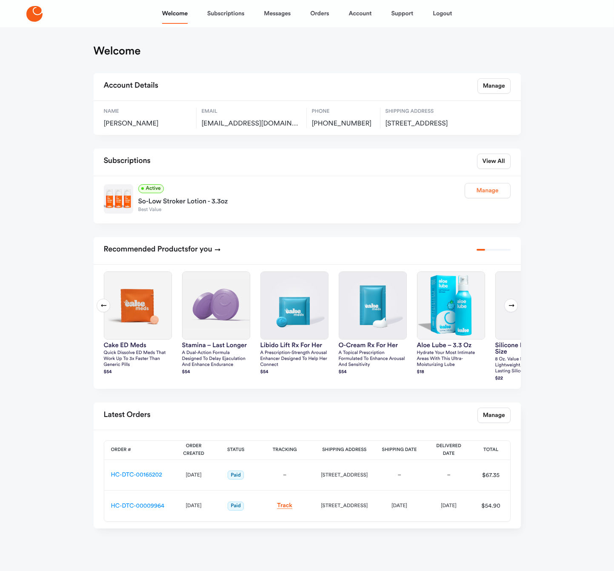
click at [477, 198] on link "Manage" at bounding box center [488, 190] width 46 height 15
